Goal: Transaction & Acquisition: Book appointment/travel/reservation

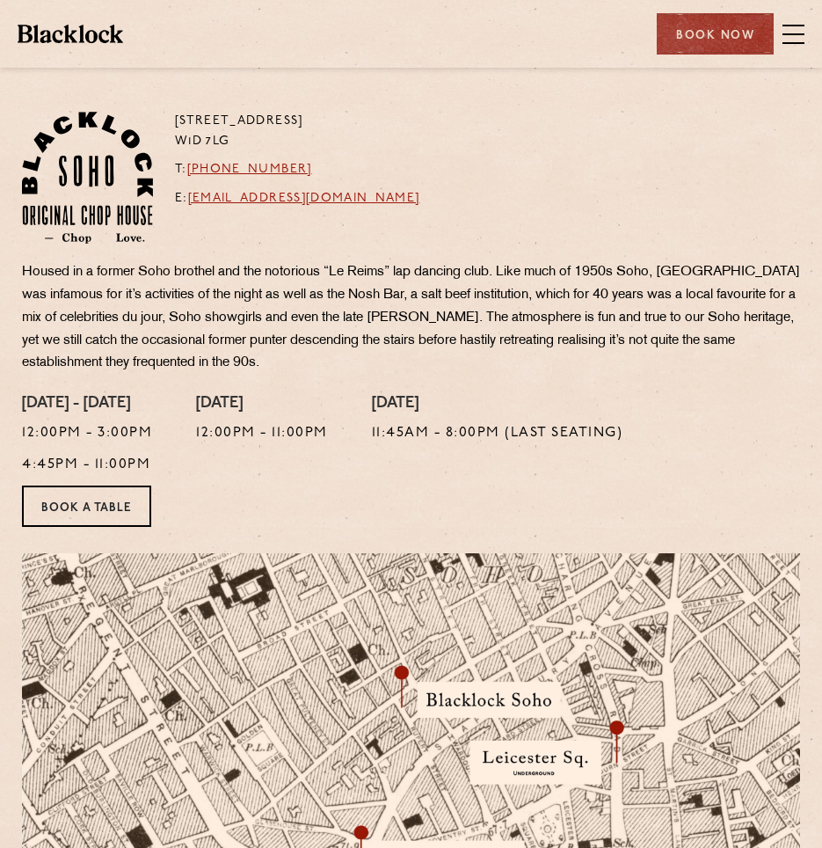
scroll to position [353, 0]
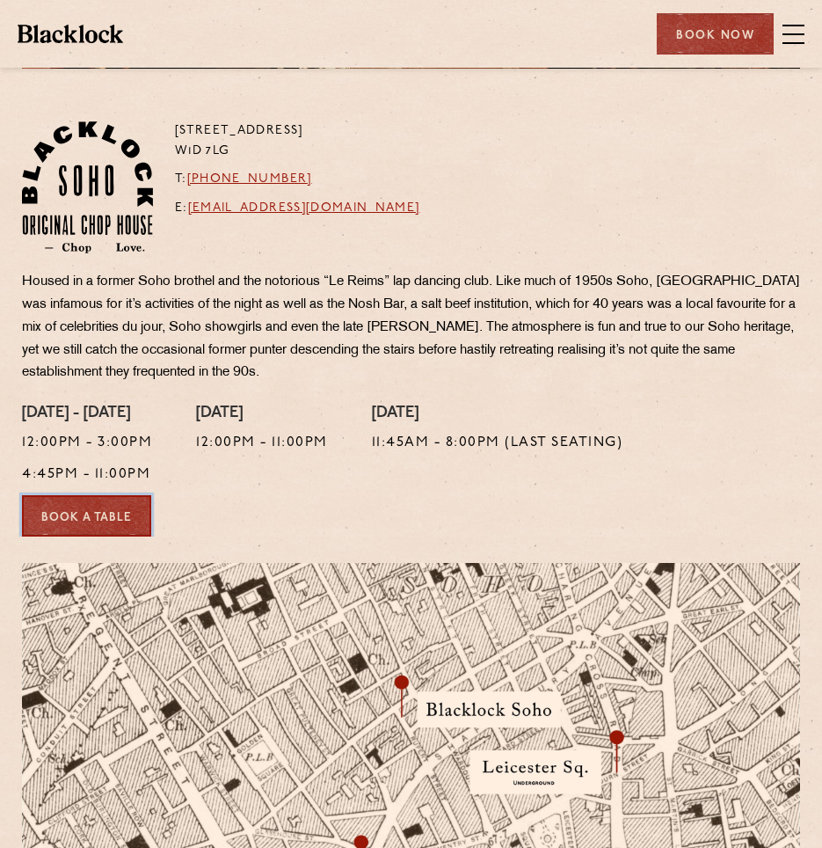
click at [125, 504] on link "Book a Table" at bounding box center [86, 515] width 129 height 41
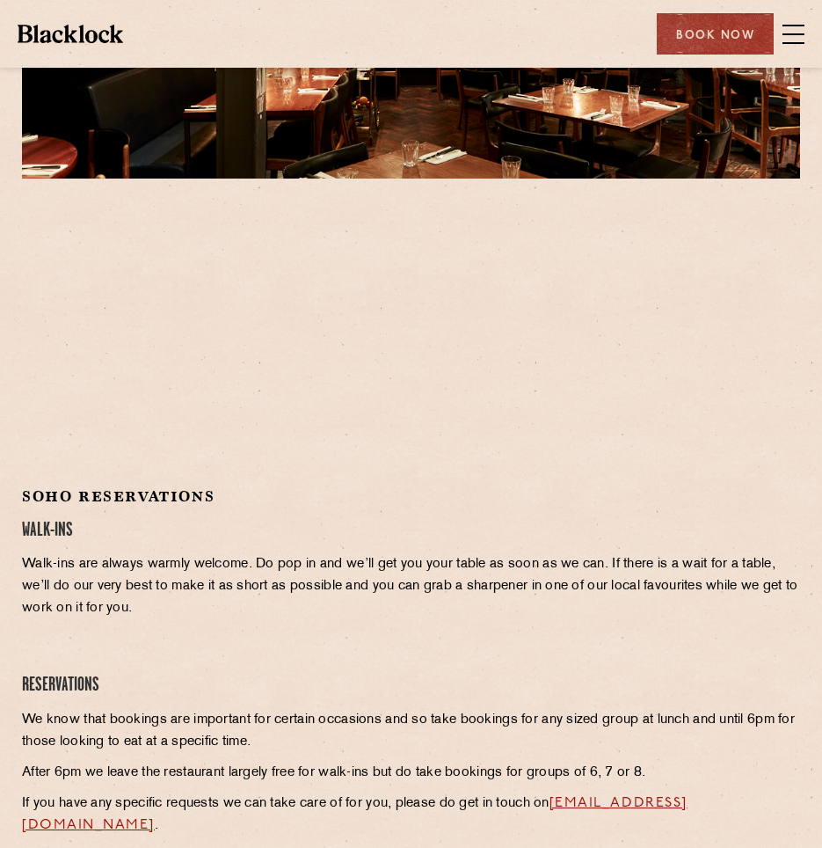
scroll to position [244, 0]
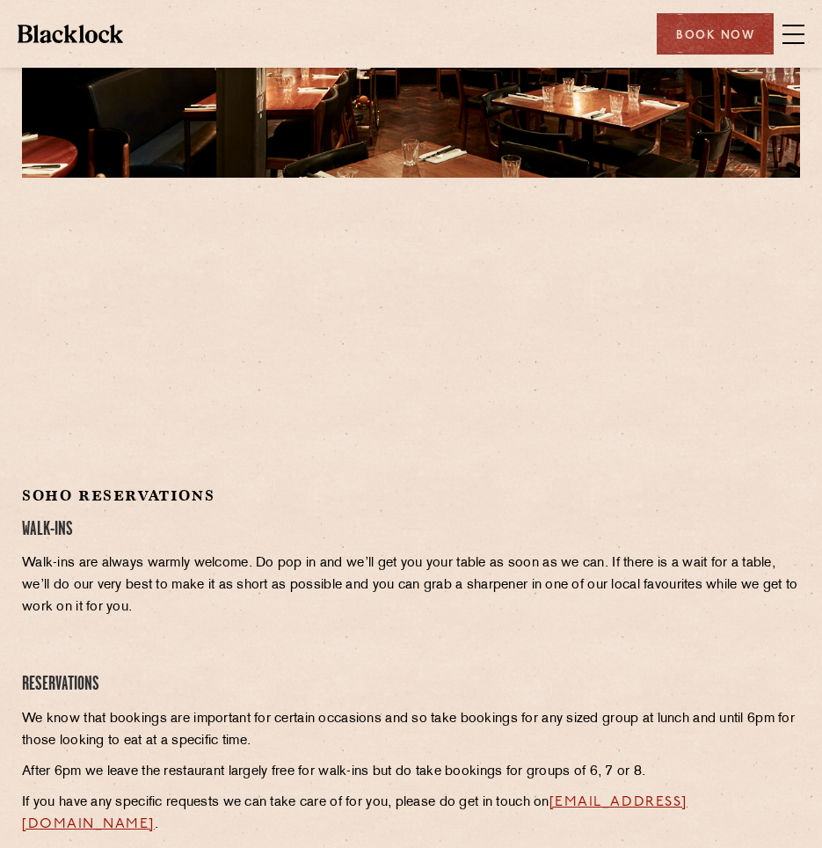
click at [554, 381] on div at bounding box center [411, 336] width 778 height 265
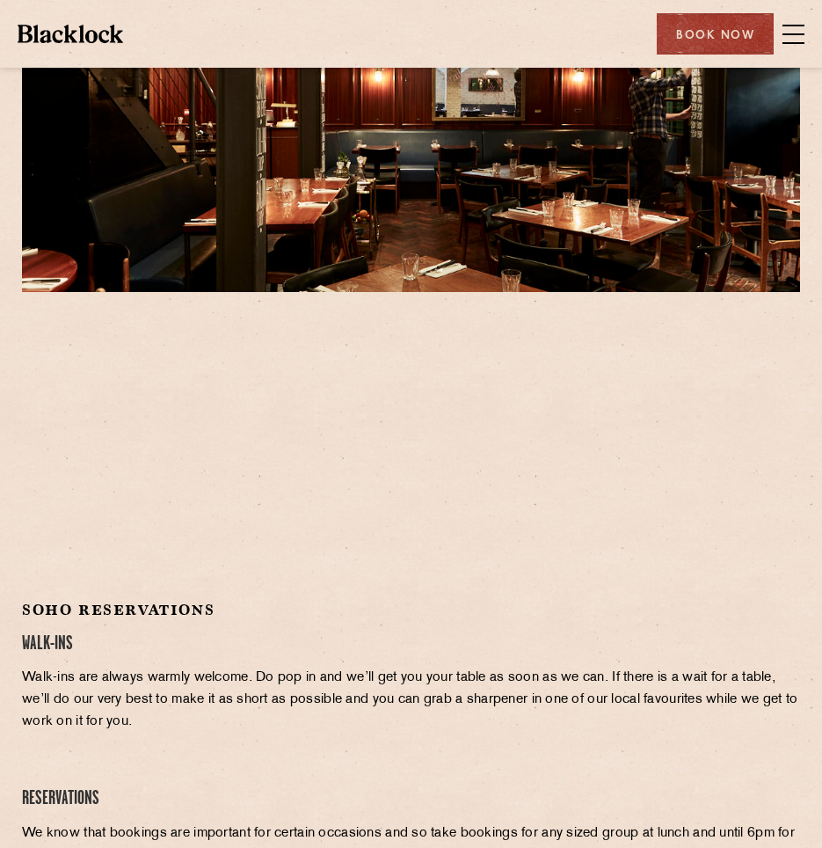
scroll to position [0, 0]
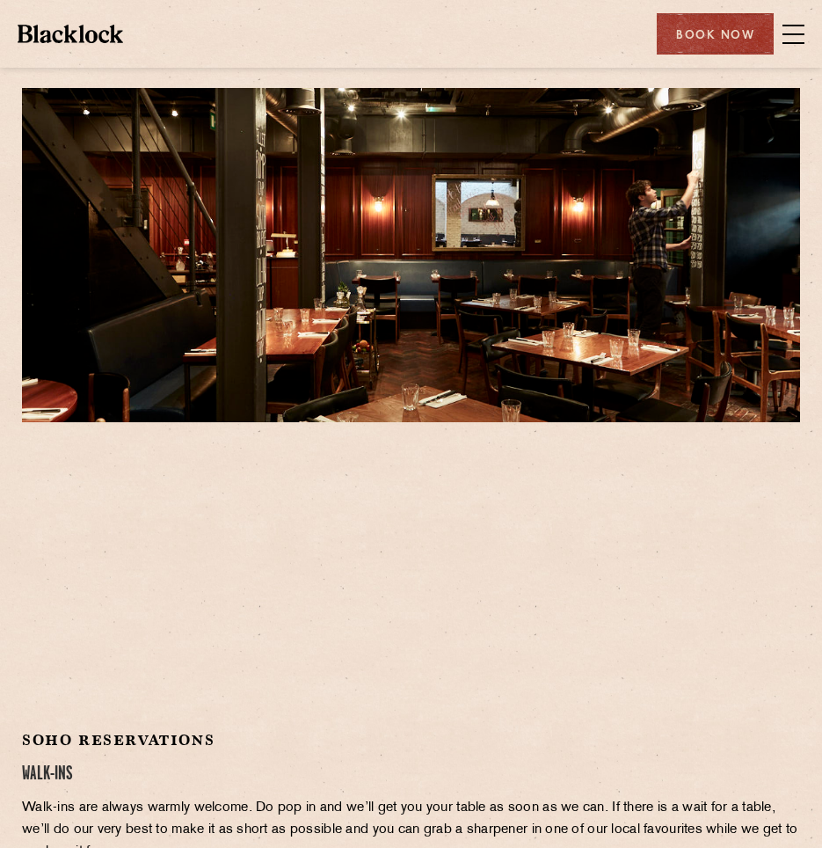
click at [78, 25] on img at bounding box center [71, 34] width 106 height 18
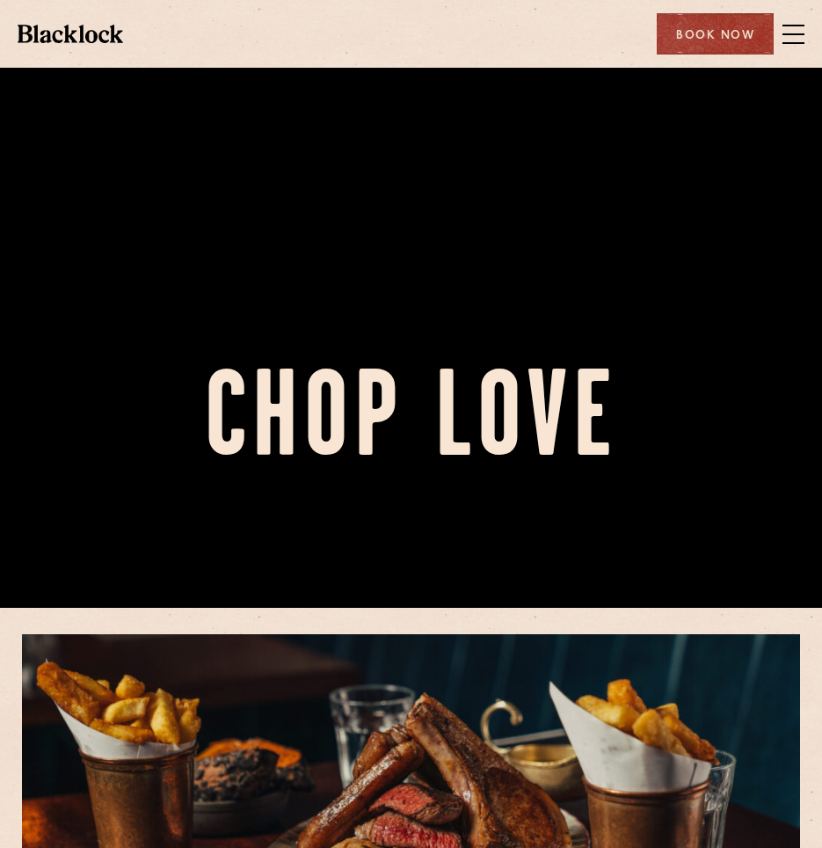
click at [176, 286] on div at bounding box center [411, 184] width 822 height 848
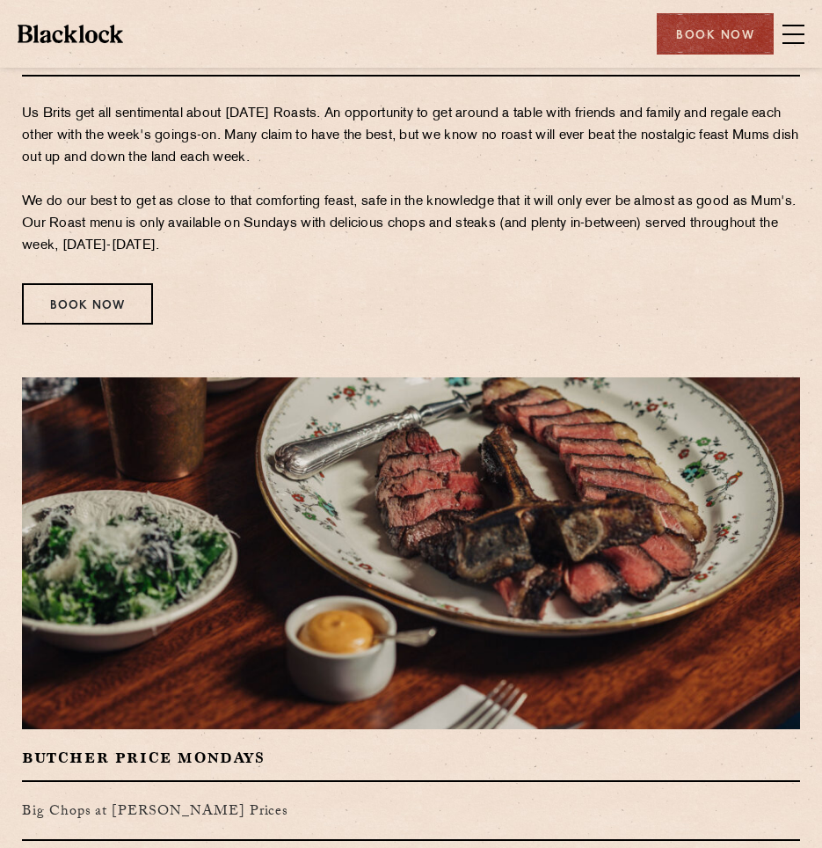
scroll to position [2466, 0]
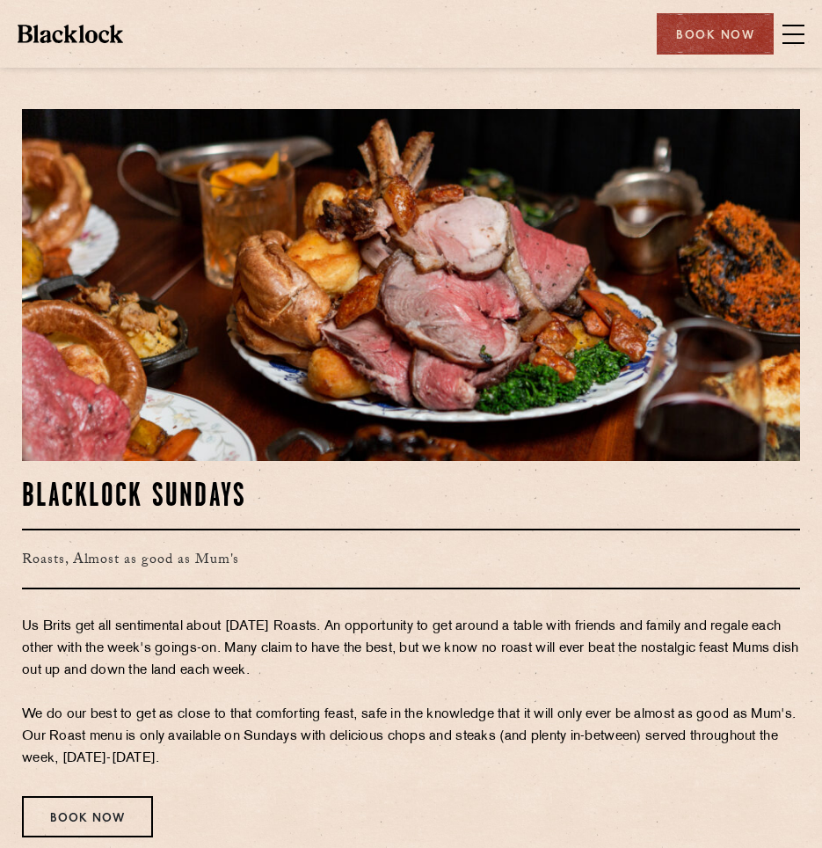
click at [790, 31] on span at bounding box center [794, 34] width 22 height 26
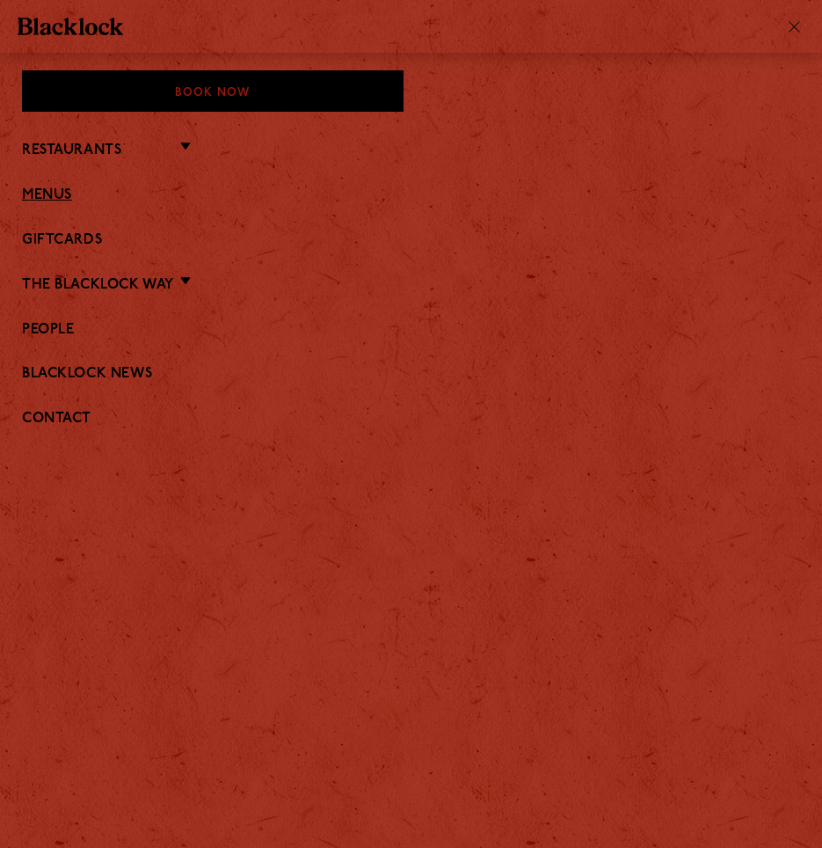
click at [75, 189] on link "Menus" at bounding box center [411, 195] width 778 height 17
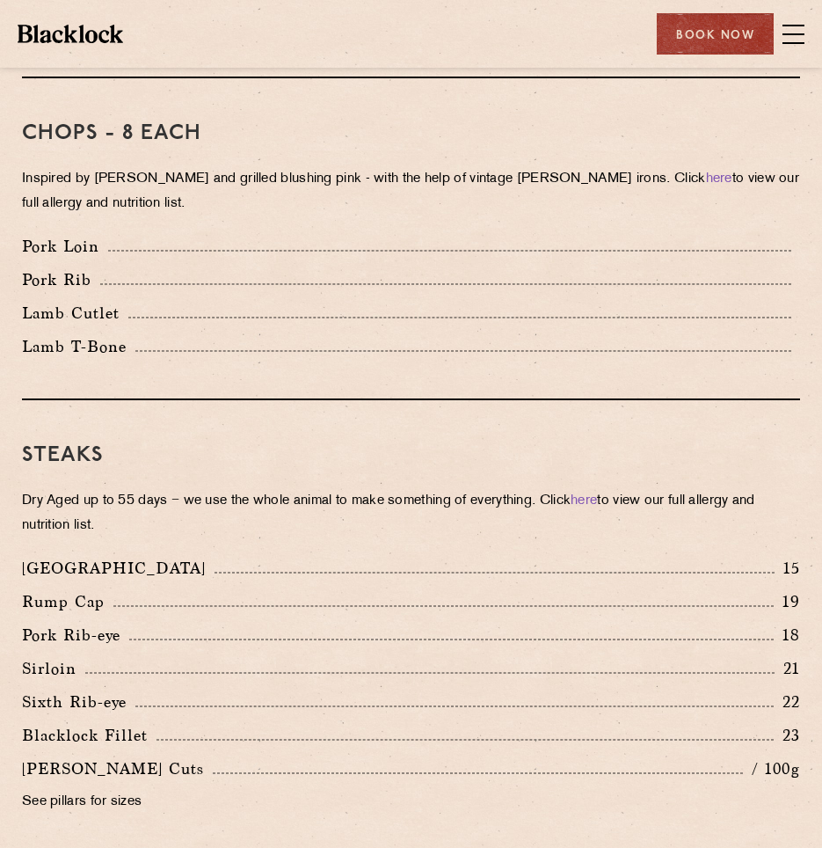
scroll to position [1403, 0]
click at [166, 483] on div "Steaks Dry Aged up to 55 days − we use the whole animal to make something of ev…" at bounding box center [411, 626] width 778 height 455
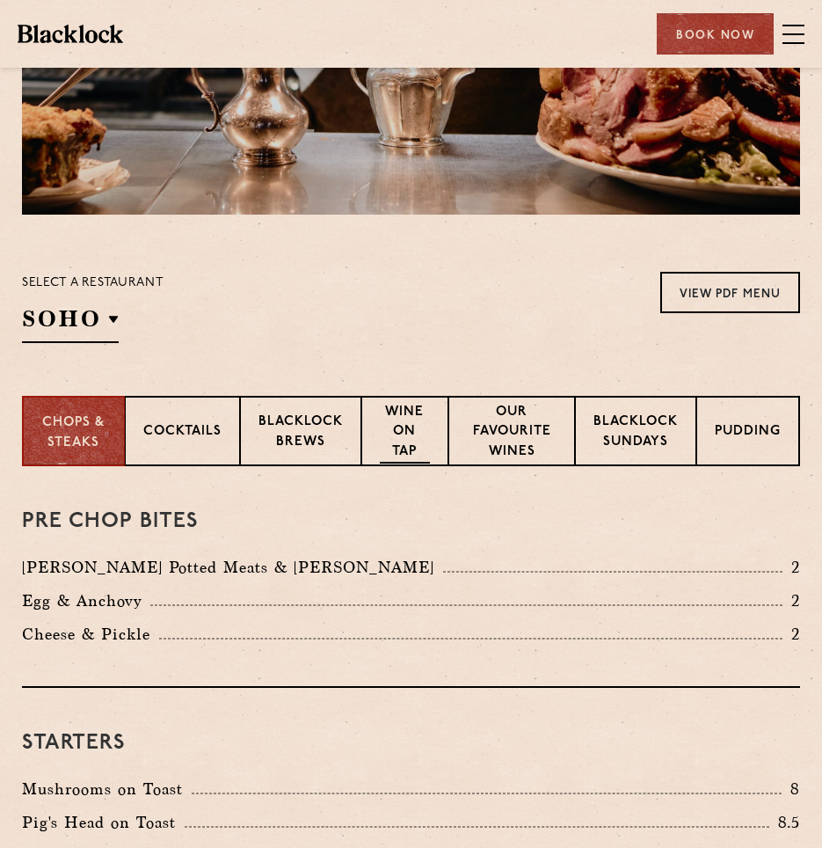
scroll to position [132, 0]
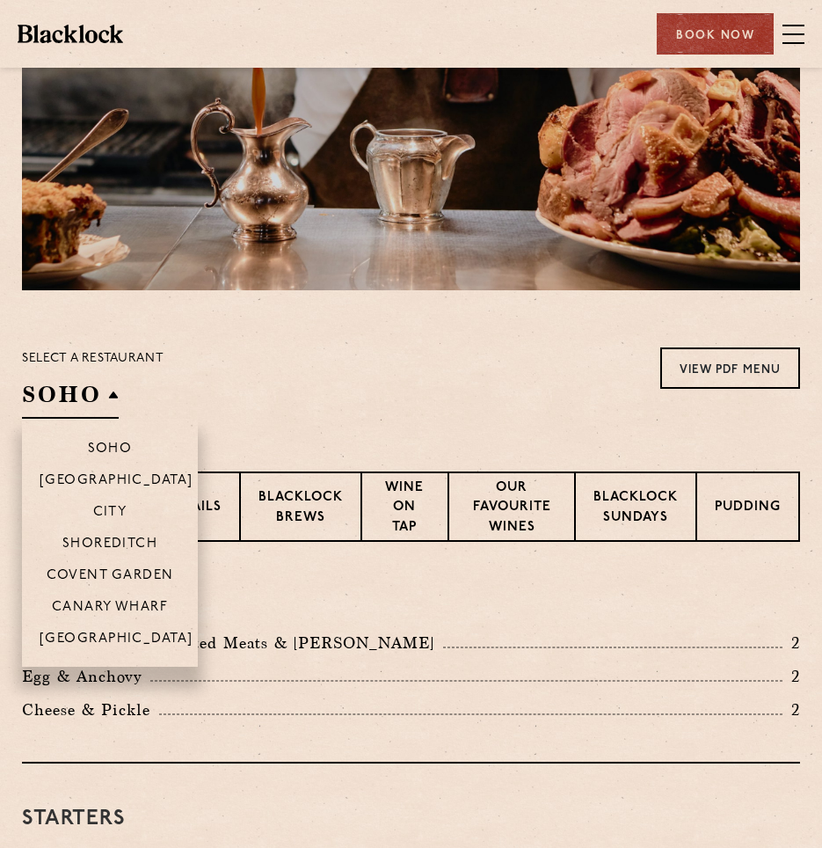
click at [113, 395] on h2 "SOHO" at bounding box center [70, 399] width 97 height 40
click at [113, 509] on p "City" at bounding box center [110, 514] width 34 height 18
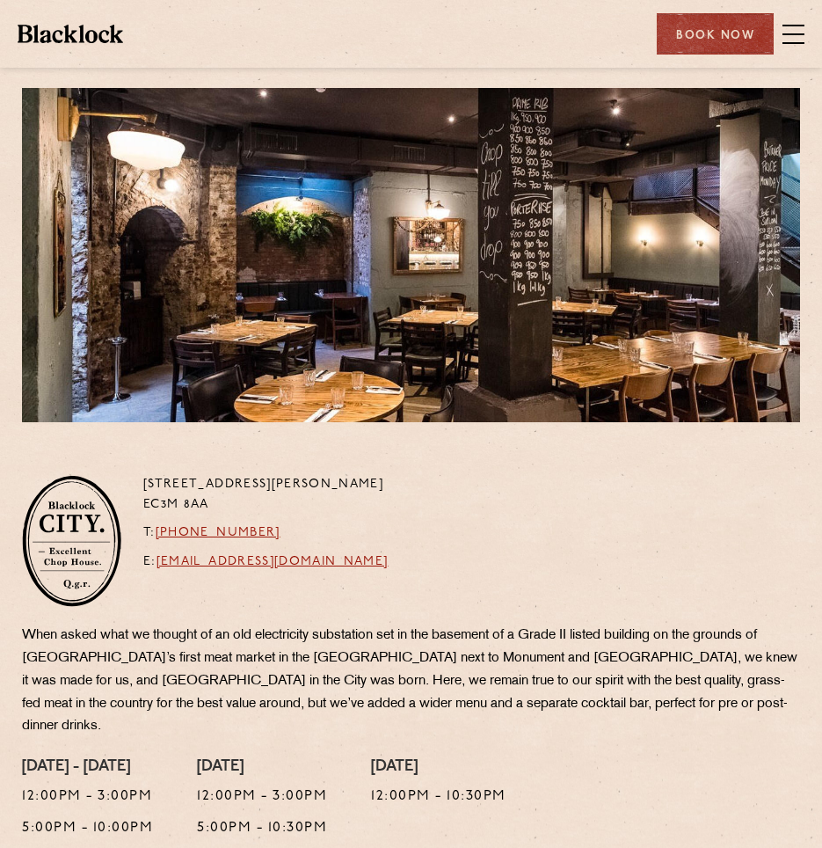
click at [807, 29] on div "Restaurants Soho City Shoreditch Covent Garden Canary Wharf Manchester Birmingh…" at bounding box center [411, 34] width 822 height 68
click at [803, 30] on span at bounding box center [794, 34] width 22 height 26
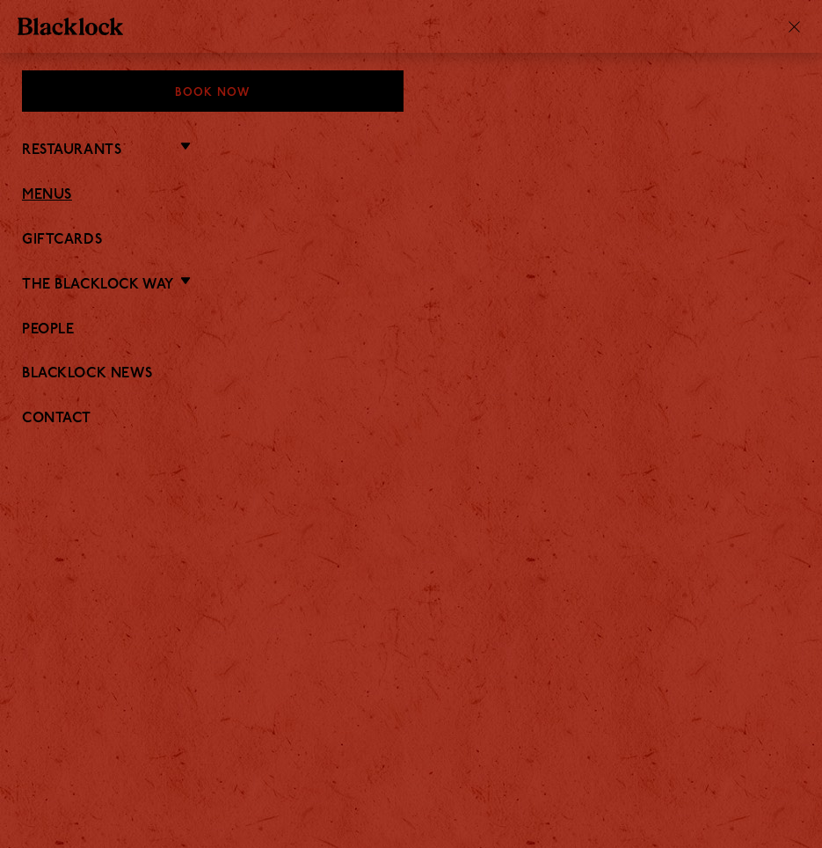
click at [135, 189] on link "Menus" at bounding box center [411, 195] width 778 height 17
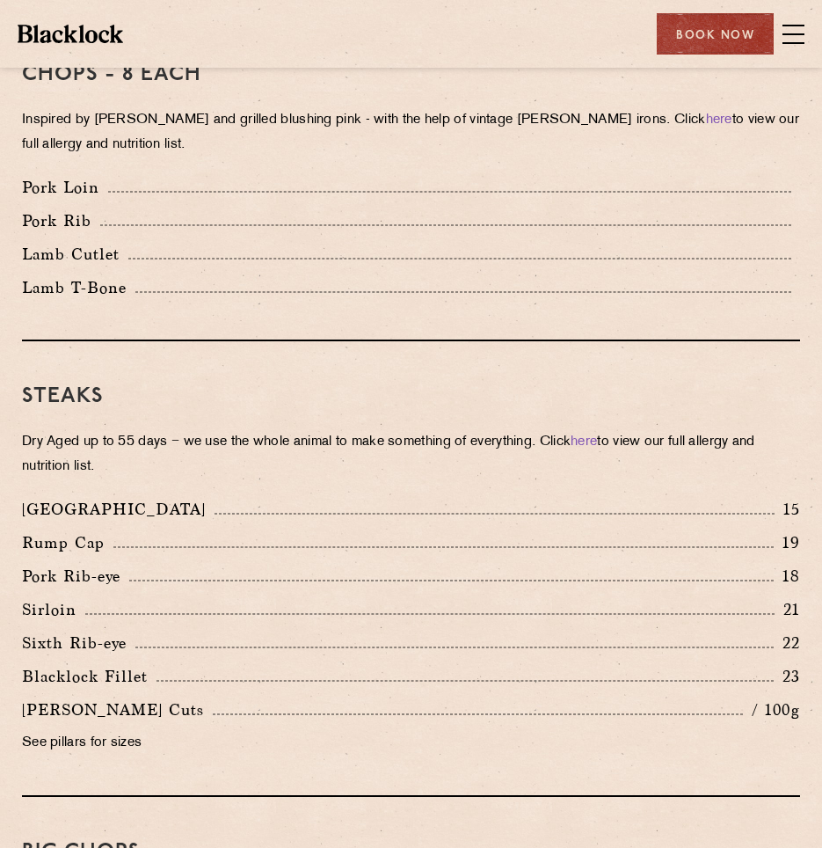
scroll to position [1462, 0]
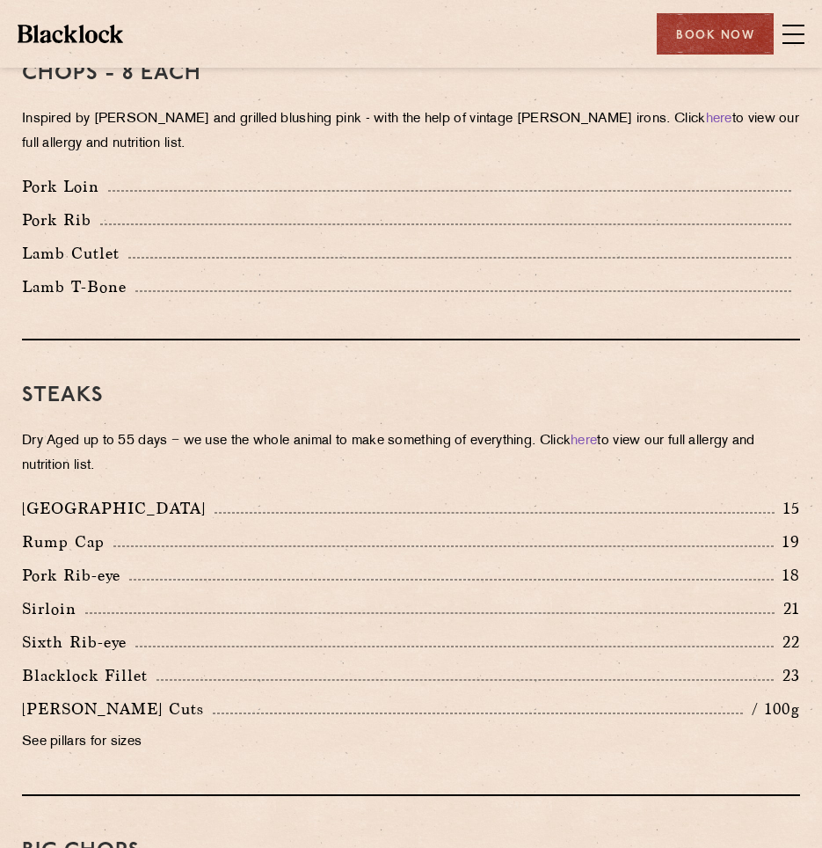
click at [198, 491] on div "Steaks Dry Aged up to 55 days − we use the whole animal to make something of ev…" at bounding box center [411, 567] width 778 height 455
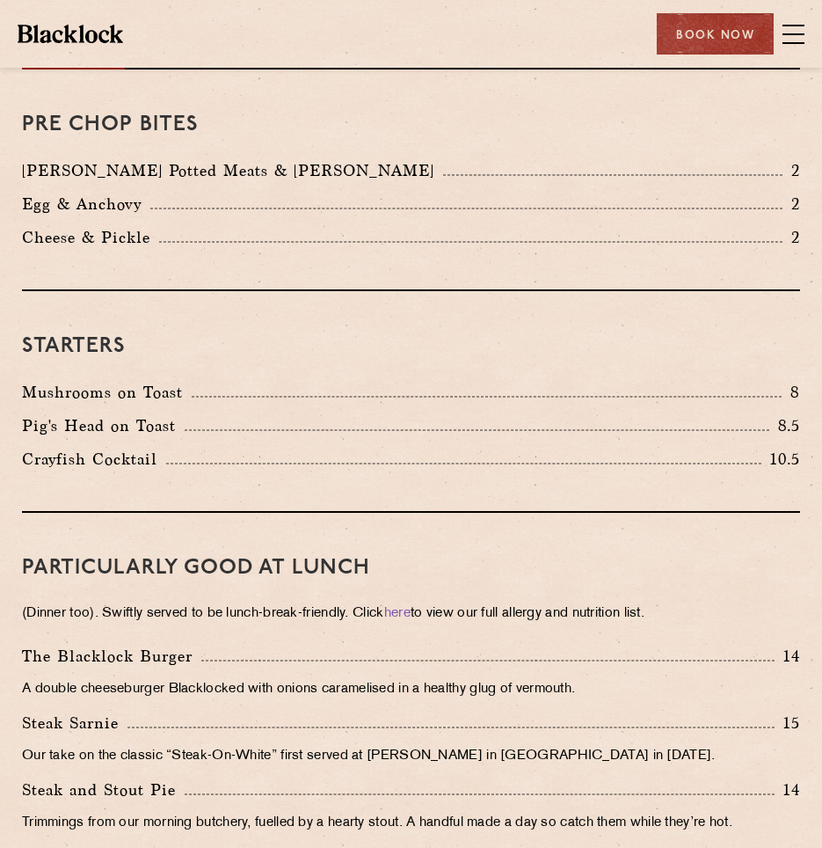
scroll to position [0, 0]
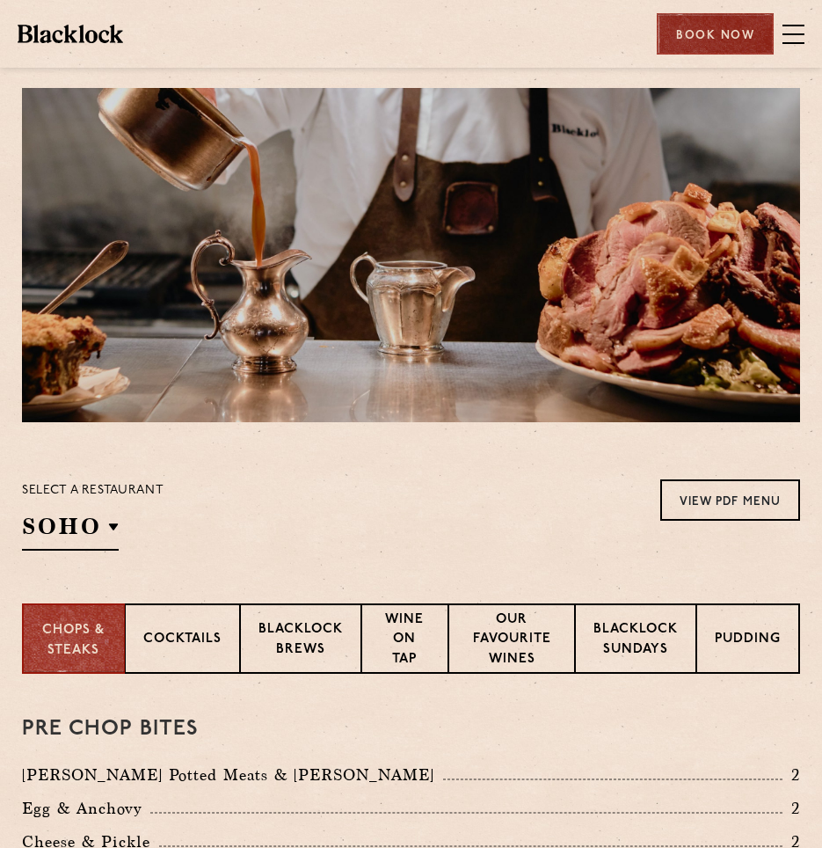
click at [695, 40] on div "Book Now" at bounding box center [715, 33] width 117 height 41
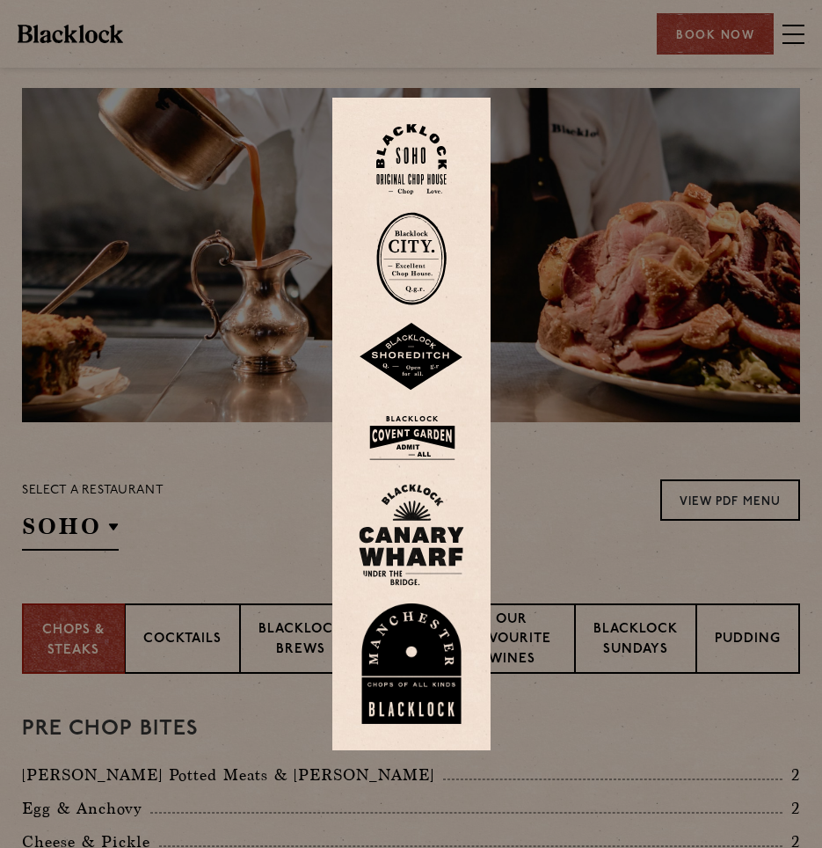
click at [436, 252] on img at bounding box center [411, 258] width 70 height 93
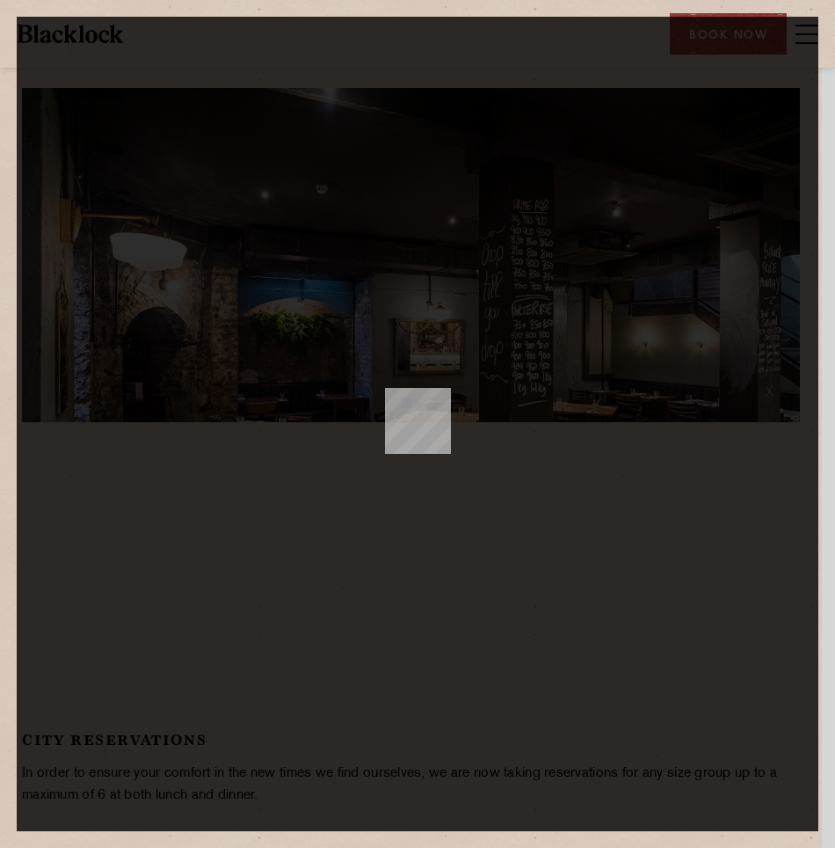
click at [789, 17] on dialog at bounding box center [418, 424] width 802 height 814
